Goal: Task Accomplishment & Management: Use online tool/utility

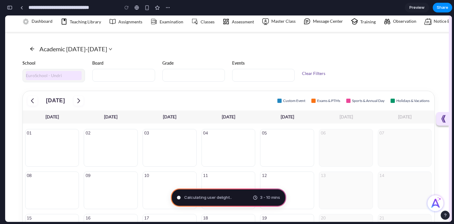
scroll to position [27, 0]
click at [236, 201] on div "Calculating user delight 3 - 10 mins" at bounding box center [228, 197] width 115 height 18
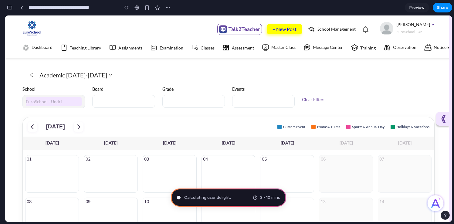
scroll to position [0, 0]
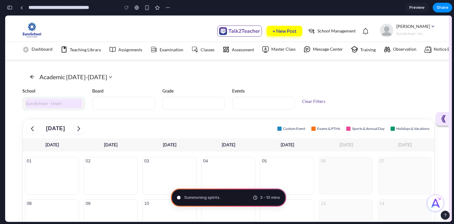
click at [267, 199] on span "3 - 10 mins" at bounding box center [270, 197] width 20 height 6
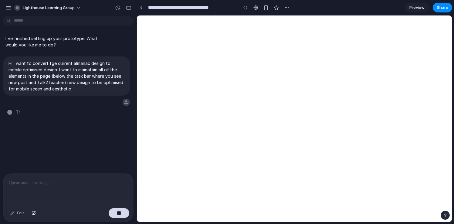
type input "**********"
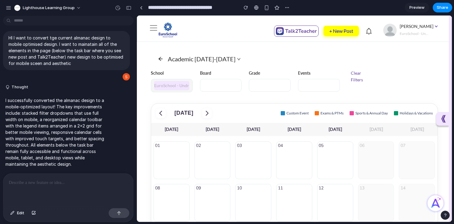
drag, startPoint x: 235, startPoint y: 121, endPoint x: 238, endPoint y: 108, distance: 12.7
click at [238, 107] on div "Sep, 2025 Custom Event Exams & PTMs Sports & Annual Day Holidays & Vacations" at bounding box center [294, 112] width 286 height 19
click at [436, 117] on button at bounding box center [442, 119] width 13 height 14
click at [296, 114] on span "Custom Event" at bounding box center [297, 113] width 22 height 5
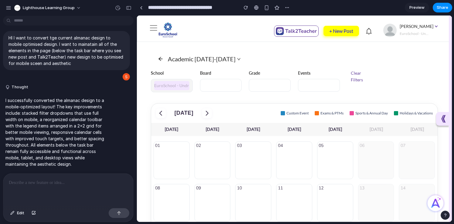
click at [290, 85] on div at bounding box center [270, 85] width 42 height 13
click at [278, 85] on div at bounding box center [270, 85] width 42 height 13
click at [167, 90] on span at bounding box center [171, 85] width 35 height 13
click at [306, 30] on img at bounding box center [296, 31] width 41 height 11
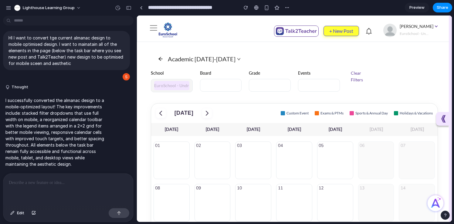
click at [339, 33] on span "+ New Post" at bounding box center [341, 31] width 24 height 6
click at [371, 32] on icon at bounding box center [369, 31] width 8 height 8
click at [87, 89] on button "Thought" at bounding box center [55, 87] width 101 height 5
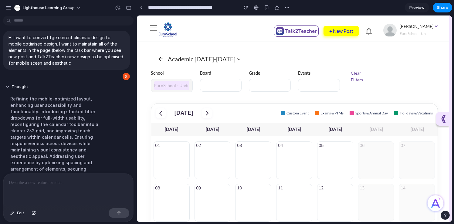
click at [87, 94] on div "Refining the mobile-optimized layout, enhancing user accessibility and function…" at bounding box center [55, 150] width 101 height 116
click at [86, 89] on button "Thought" at bounding box center [55, 86] width 101 height 5
